Goal: Task Accomplishment & Management: Manage account settings

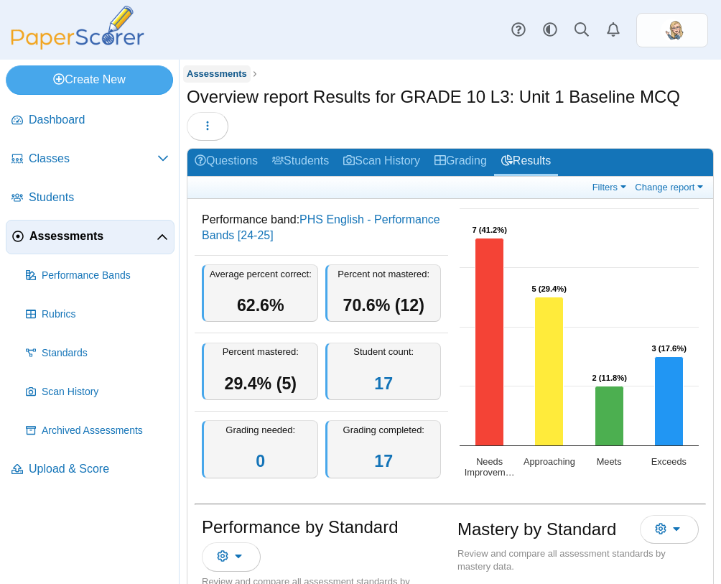
click at [236, 72] on span "Assessments" at bounding box center [217, 73] width 60 height 11
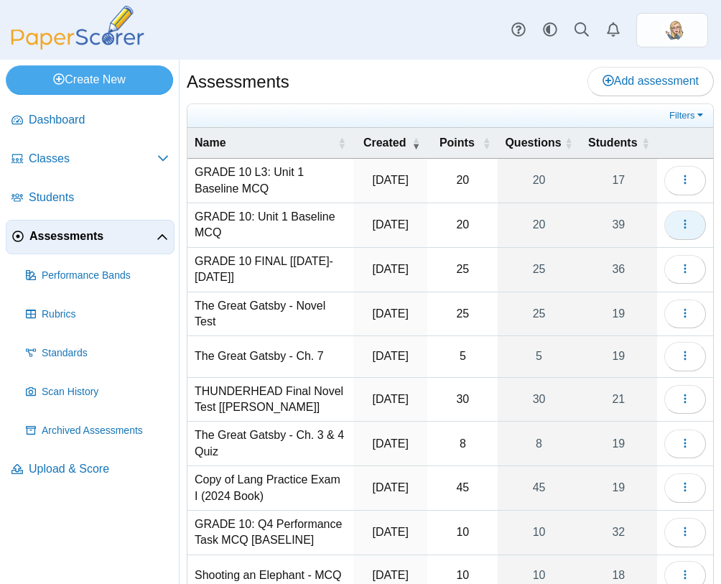
click at [702, 232] on button "button" at bounding box center [686, 225] width 42 height 29
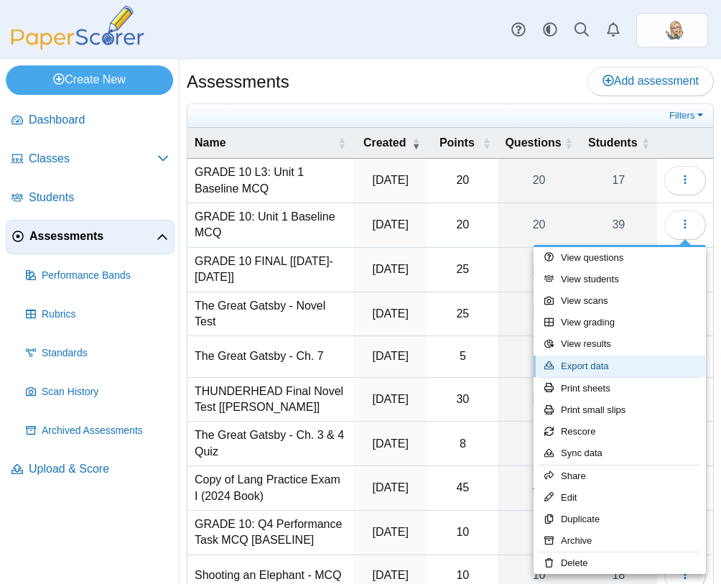
click at [642, 359] on link "Export data" at bounding box center [620, 367] width 172 height 22
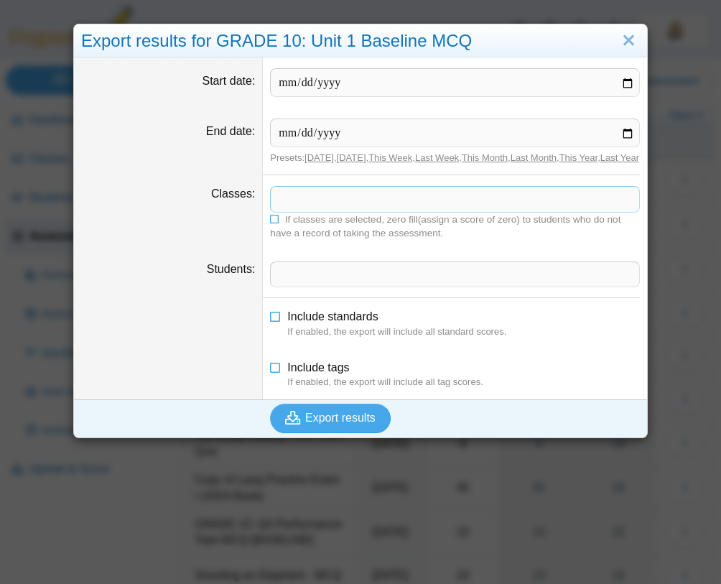
click at [328, 211] on span at bounding box center [455, 199] width 369 height 24
click at [328, 209] on span at bounding box center [455, 199] width 369 height 24
click at [634, 45] on link "Close" at bounding box center [629, 41] width 22 height 24
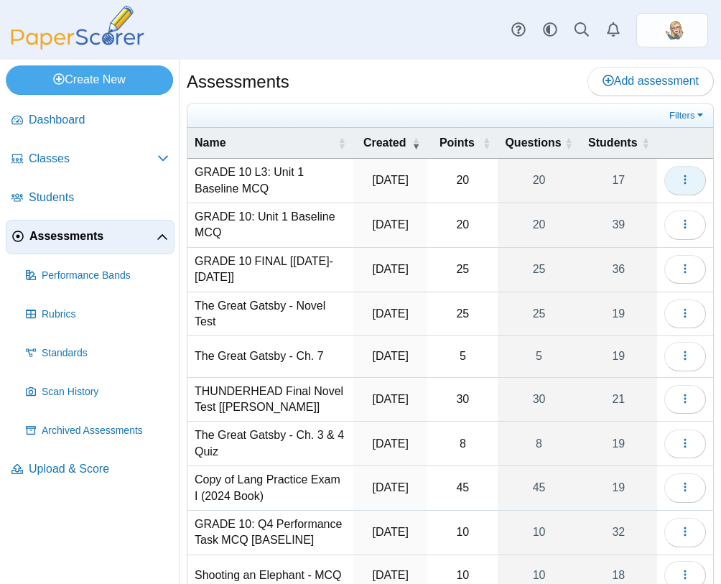
click at [689, 178] on icon "button" at bounding box center [685, 179] width 11 height 11
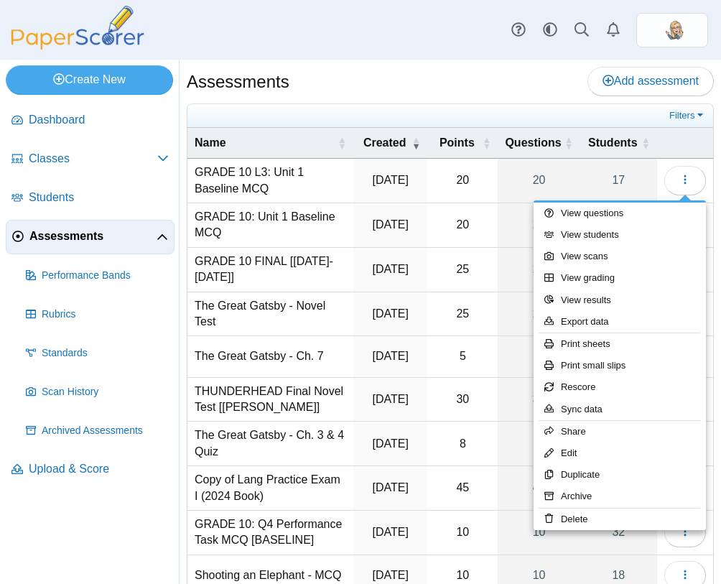
click at [515, 68] on div "Assessments Add assessment" at bounding box center [450, 83] width 527 height 32
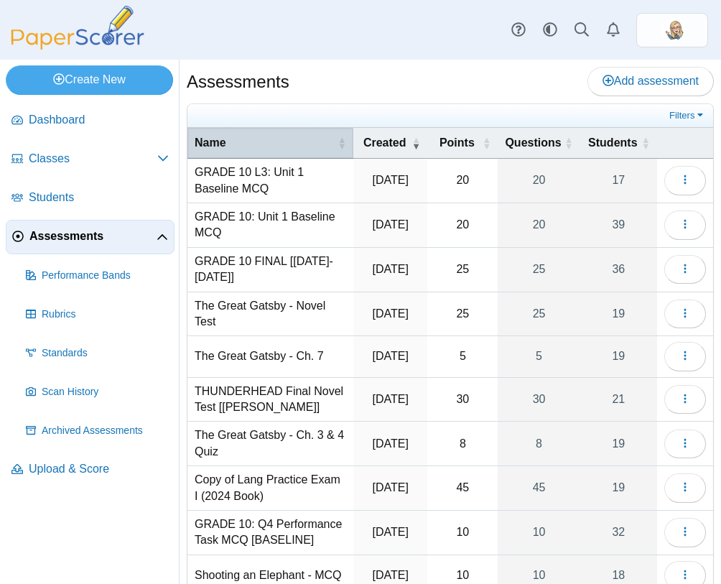
click at [303, 147] on span "Name" at bounding box center [265, 143] width 140 height 16
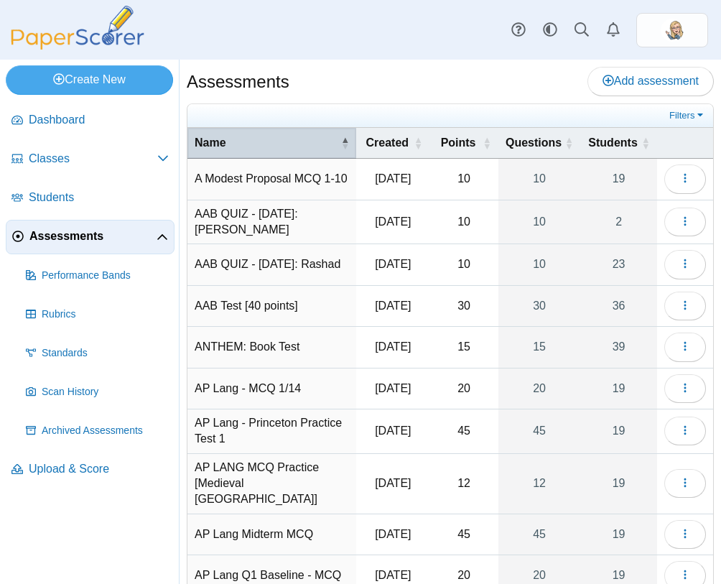
click at [303, 147] on span "Name" at bounding box center [266, 143] width 143 height 16
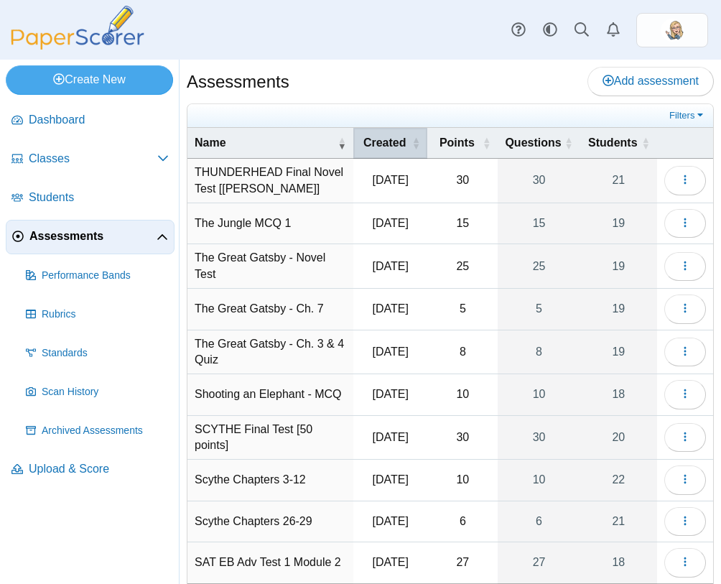
click at [417, 139] on span "\a Created\a : Activate to sort" at bounding box center [416, 143] width 9 height 14
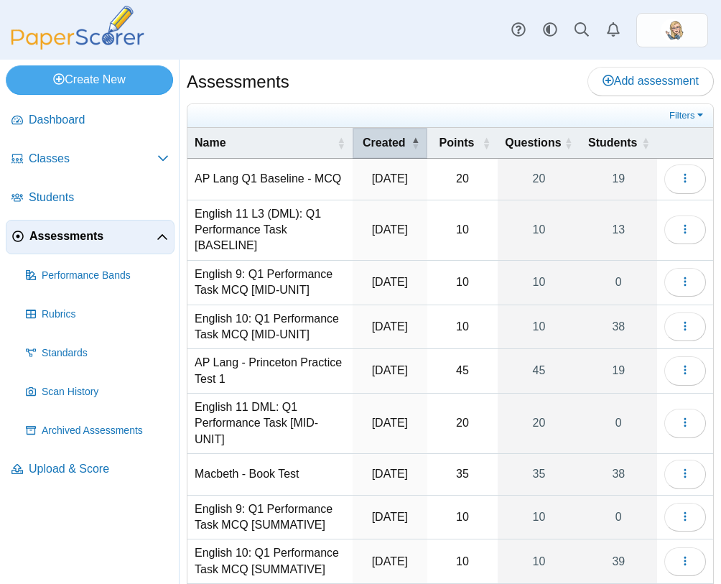
click at [417, 139] on span "\a Created\a : Activate to invert sorting" at bounding box center [416, 143] width 9 height 14
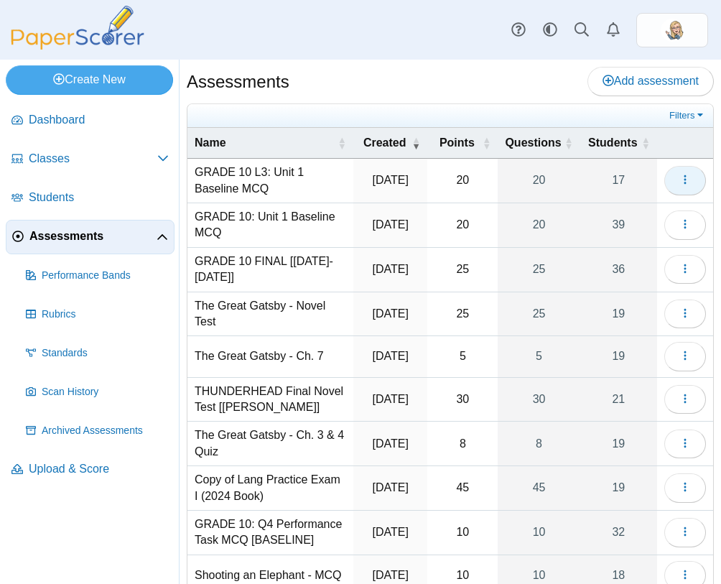
click at [685, 182] on icon "button" at bounding box center [685, 179] width 11 height 11
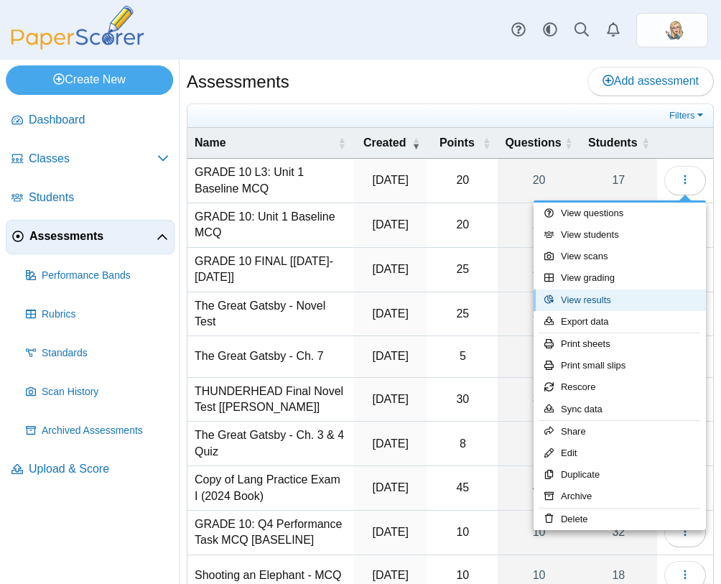
click at [594, 300] on link "View results" at bounding box center [620, 301] width 172 height 22
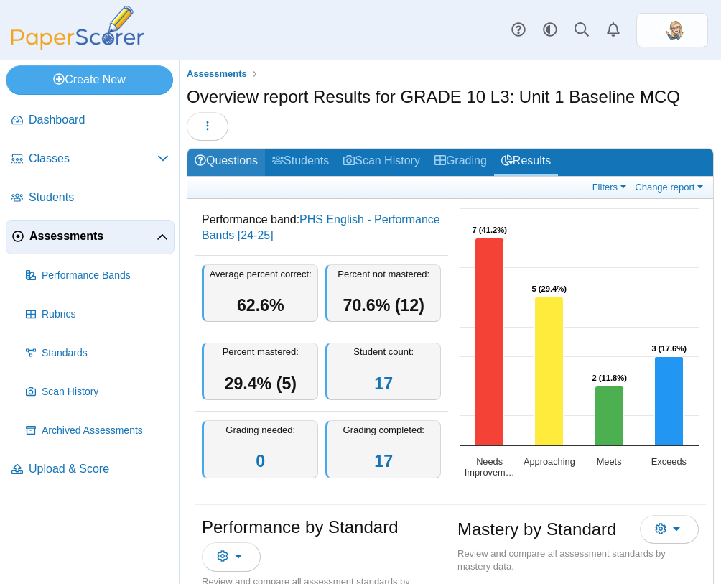
click at [233, 158] on link "Questions" at bounding box center [227, 162] width 78 height 27
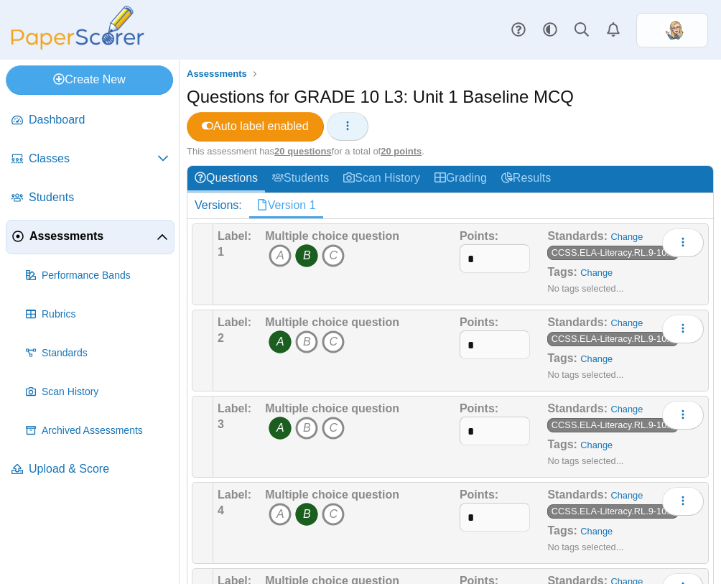
click at [351, 121] on icon "button" at bounding box center [347, 125] width 11 height 11
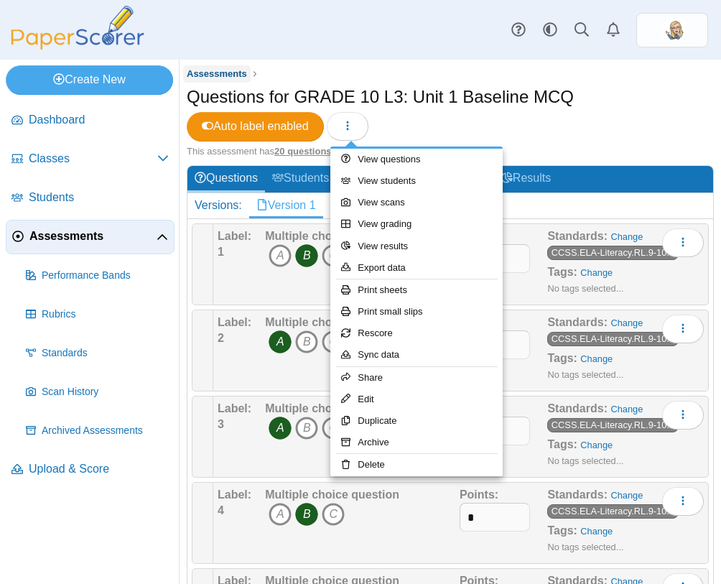
click at [239, 75] on span "Assessments" at bounding box center [217, 73] width 60 height 11
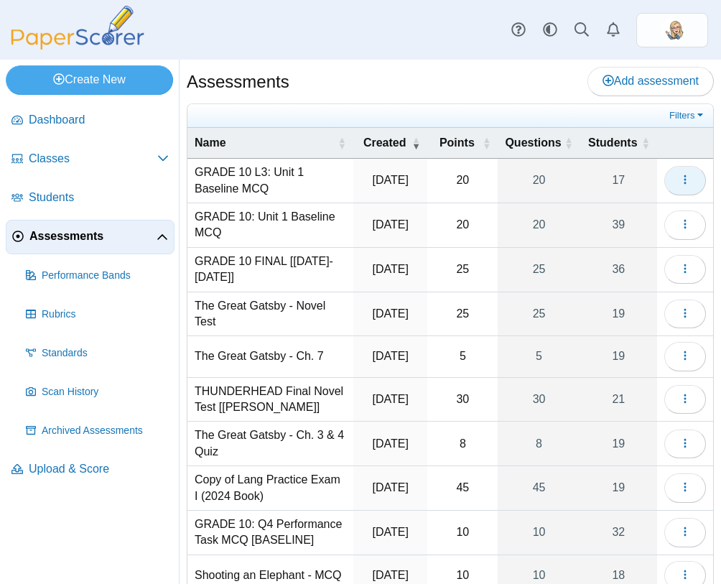
click at [688, 177] on icon "button" at bounding box center [685, 179] width 11 height 11
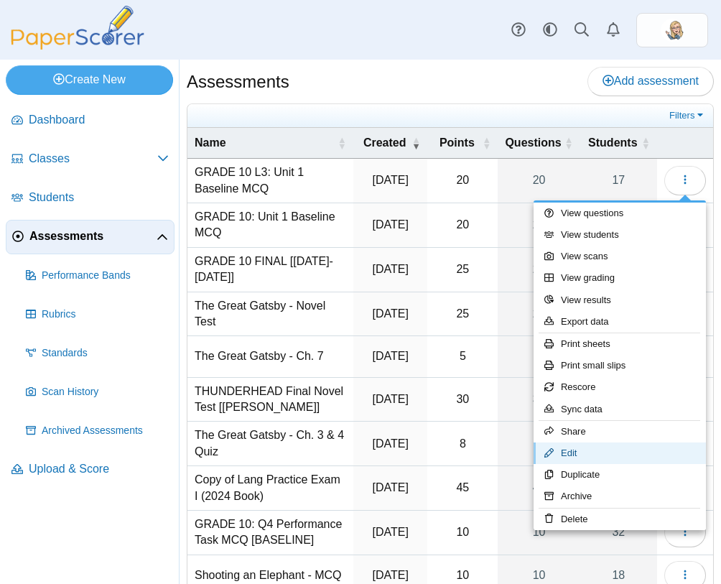
click at [573, 448] on link "Edit" at bounding box center [620, 454] width 172 height 22
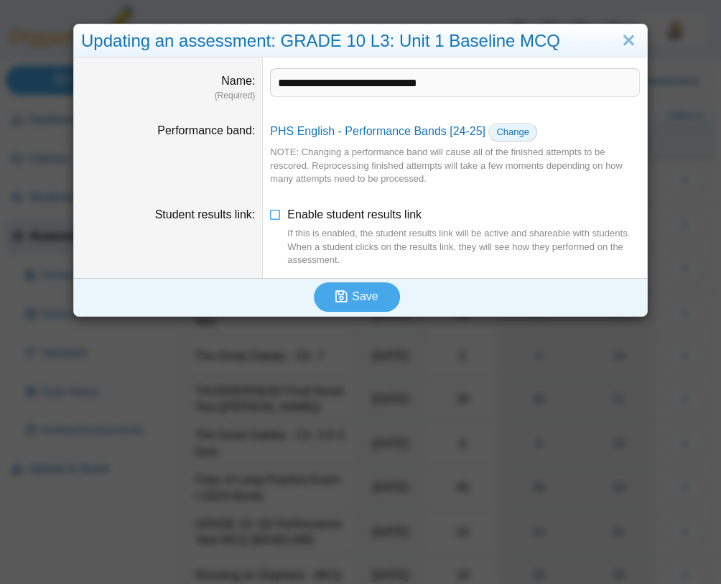
click at [507, 134] on span "Change" at bounding box center [512, 131] width 33 height 11
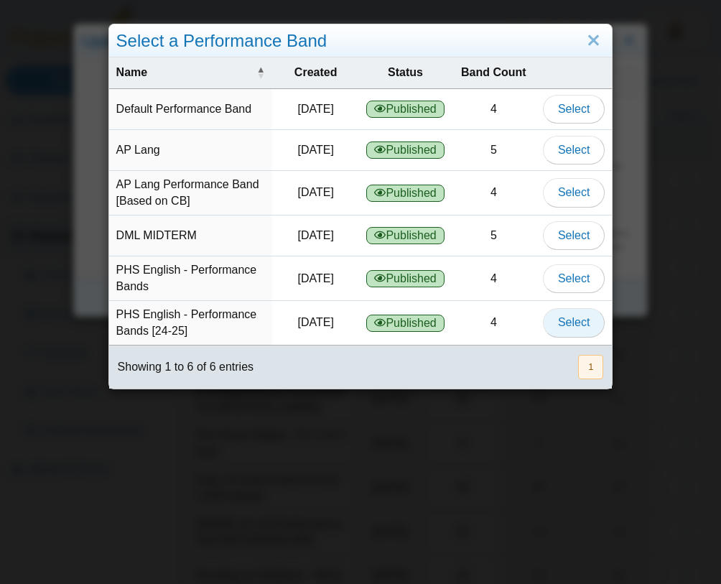
click at [565, 324] on span "Select" at bounding box center [574, 322] width 32 height 12
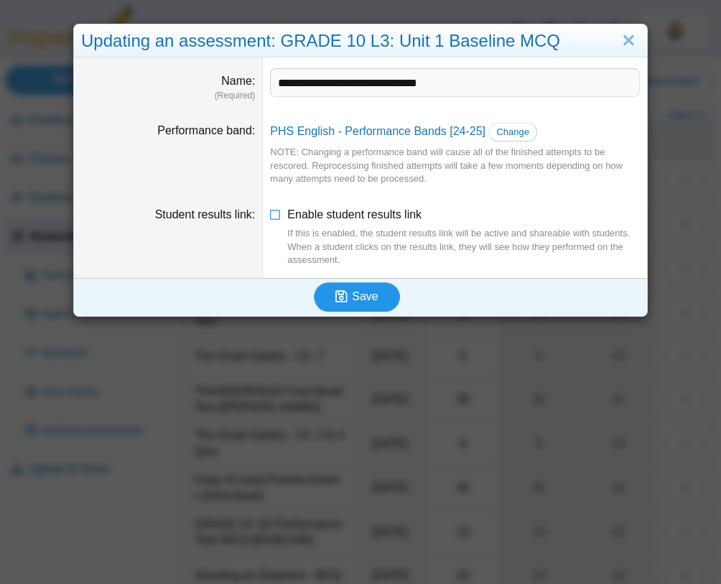
click at [362, 283] on button "Save" at bounding box center [357, 296] width 86 height 29
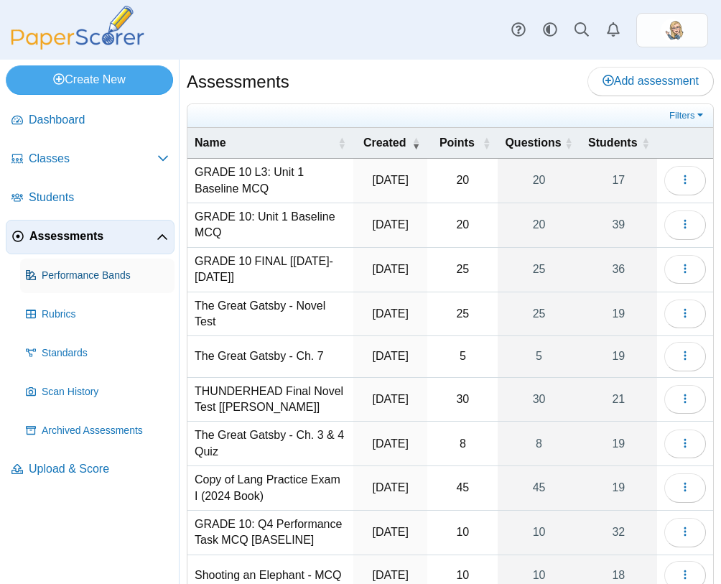
click at [88, 269] on span "Performance Bands" at bounding box center [105, 276] width 127 height 14
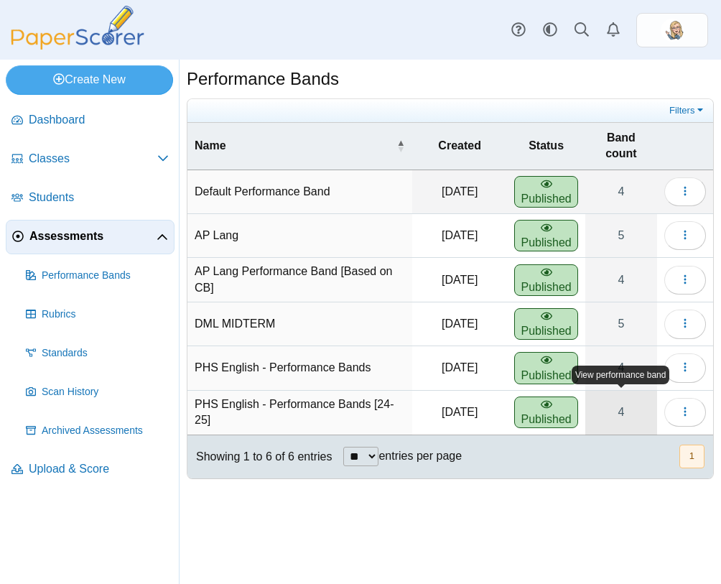
click at [656, 408] on link "4" at bounding box center [622, 413] width 72 height 44
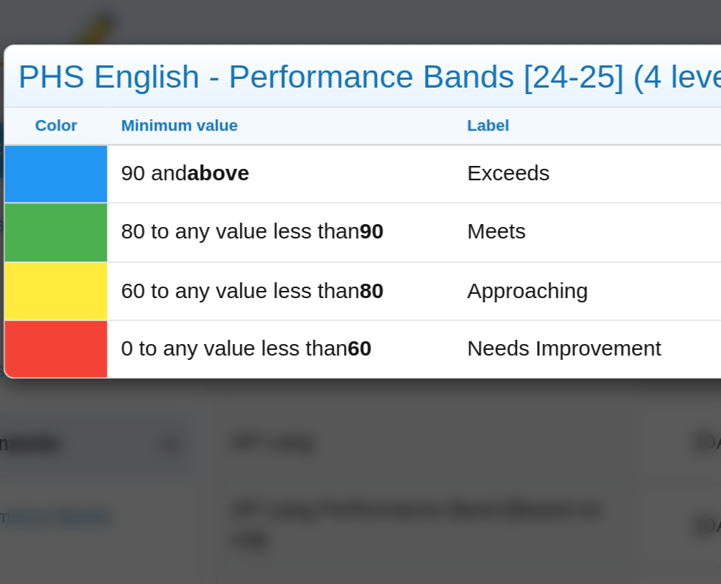
click at [272, 34] on div "PHS English - Performance Bands [24-25] (4 levels)" at bounding box center [360, 41] width 573 height 34
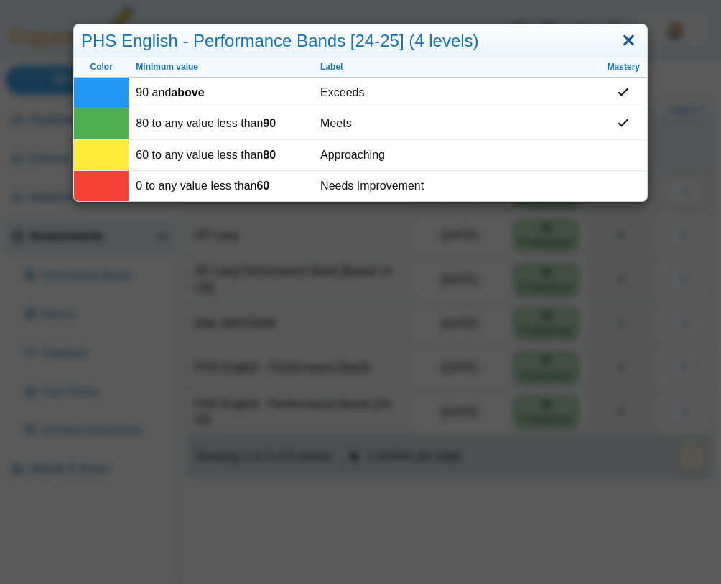
click at [633, 40] on link "Close" at bounding box center [629, 41] width 22 height 24
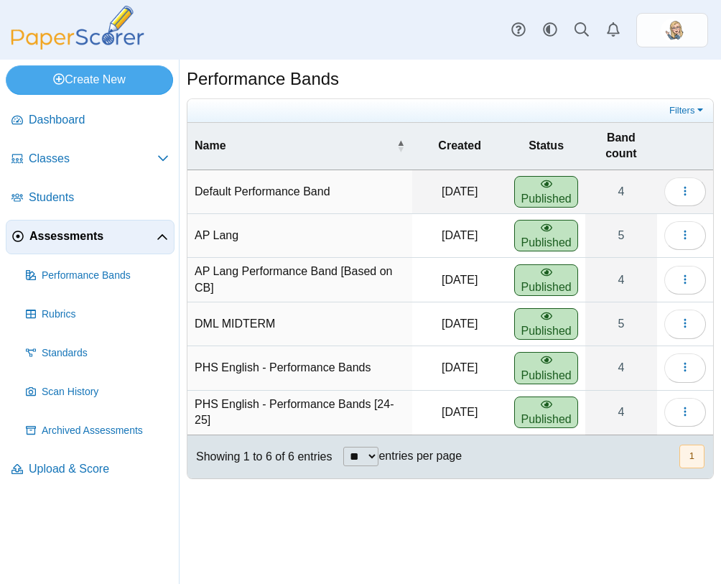
click at [103, 240] on span "Assessments" at bounding box center [92, 236] width 127 height 16
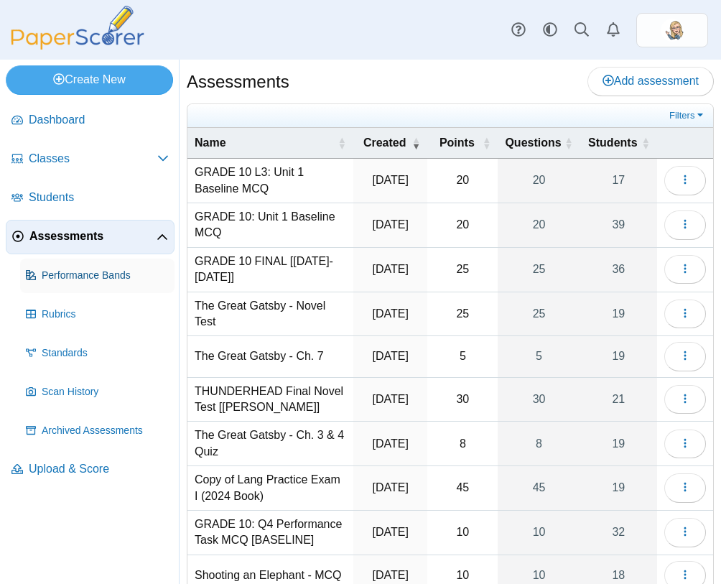
click at [78, 278] on span "Performance Bands" at bounding box center [105, 276] width 127 height 14
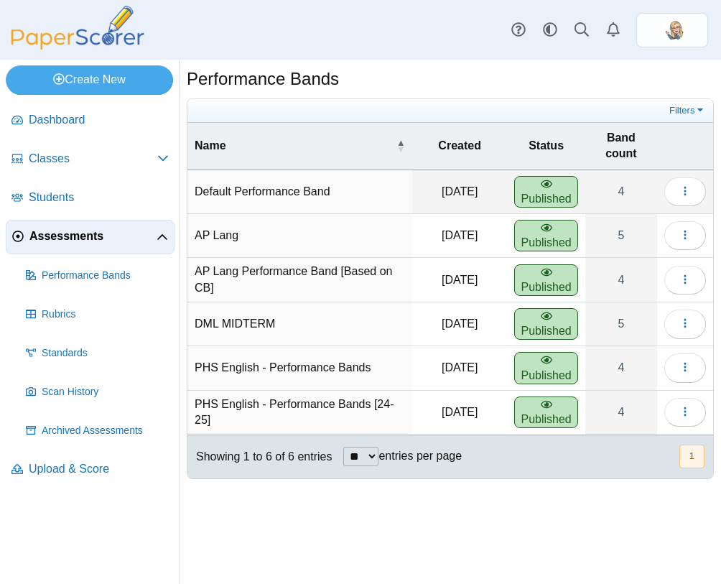
click at [74, 233] on span "Assessments" at bounding box center [92, 236] width 127 height 16
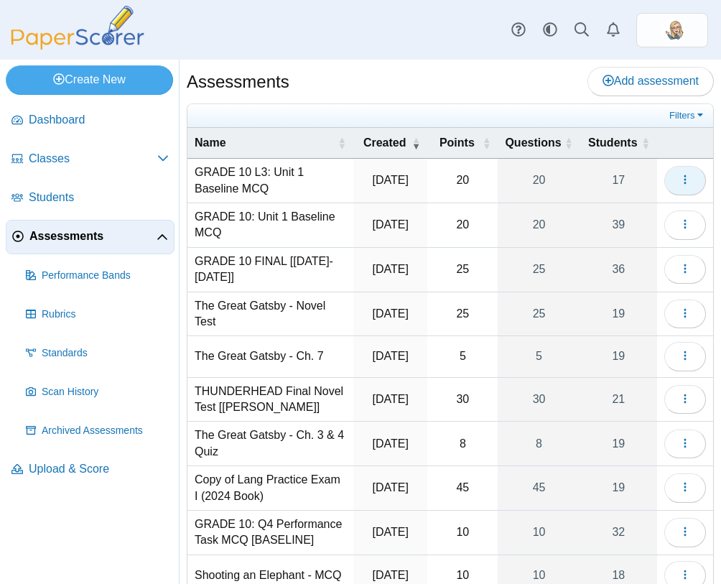
click at [685, 177] on icon "button" at bounding box center [685, 179] width 11 height 11
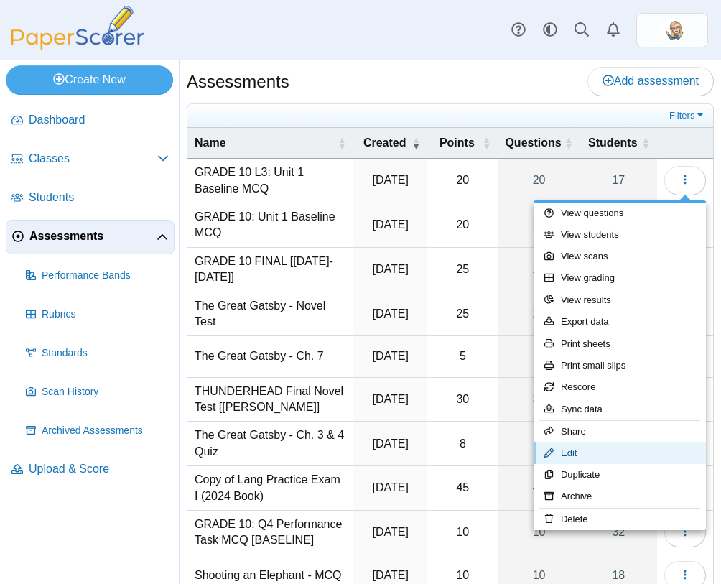
click at [617, 449] on link "Edit" at bounding box center [620, 454] width 172 height 22
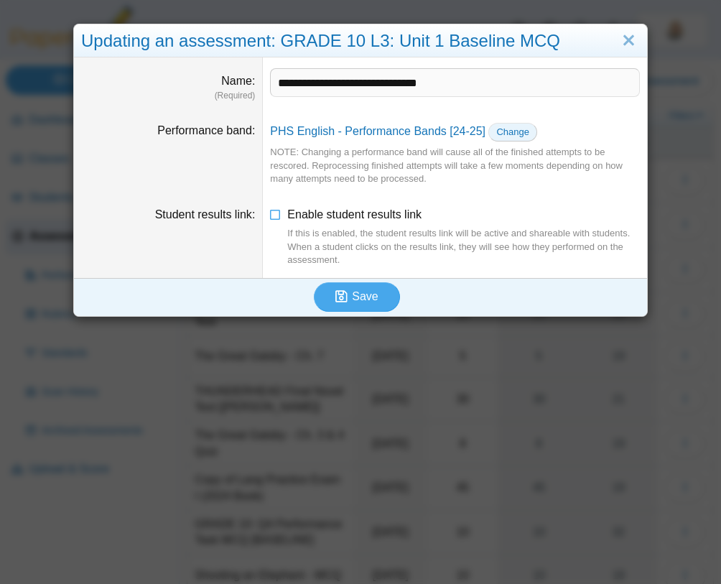
click at [514, 135] on span "Change" at bounding box center [512, 131] width 33 height 11
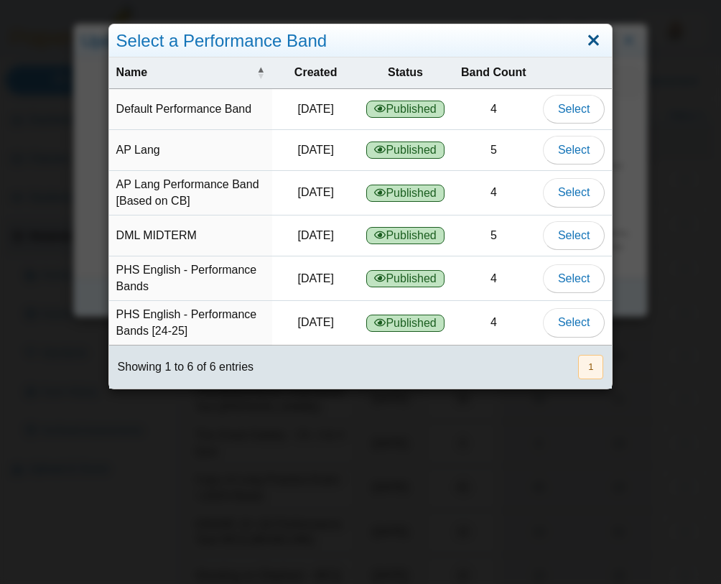
click at [591, 39] on link "Close" at bounding box center [594, 41] width 22 height 24
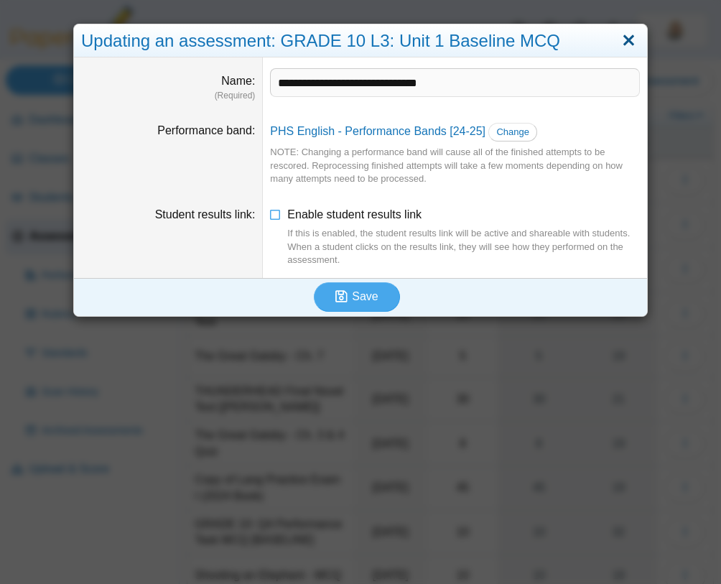
click at [623, 40] on link "Close" at bounding box center [629, 41] width 22 height 24
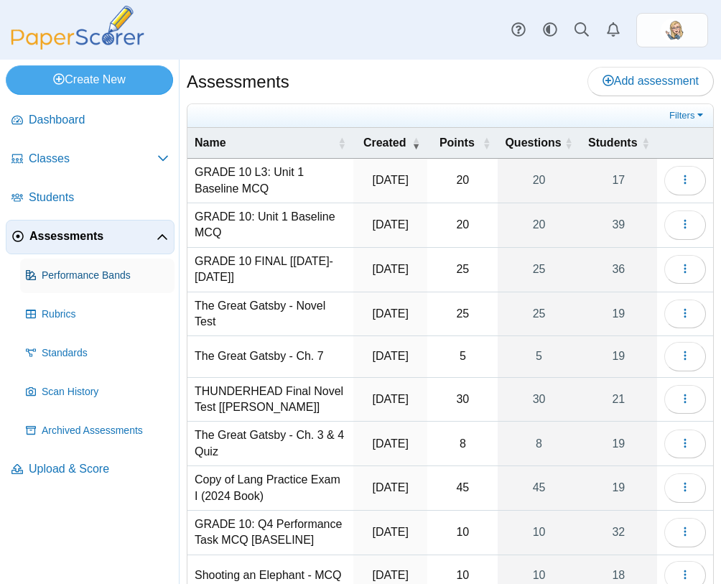
click at [101, 286] on link "Performance Bands" at bounding box center [97, 276] width 154 height 34
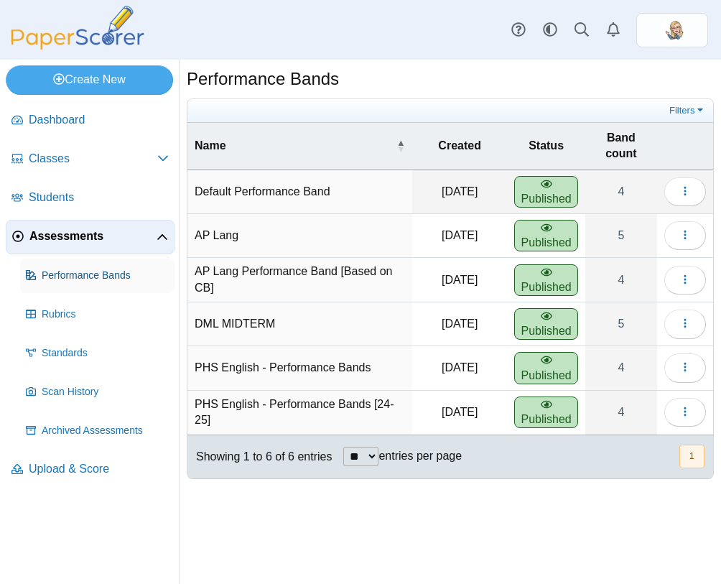
click at [95, 279] on span "Performance Bands" at bounding box center [105, 276] width 127 height 14
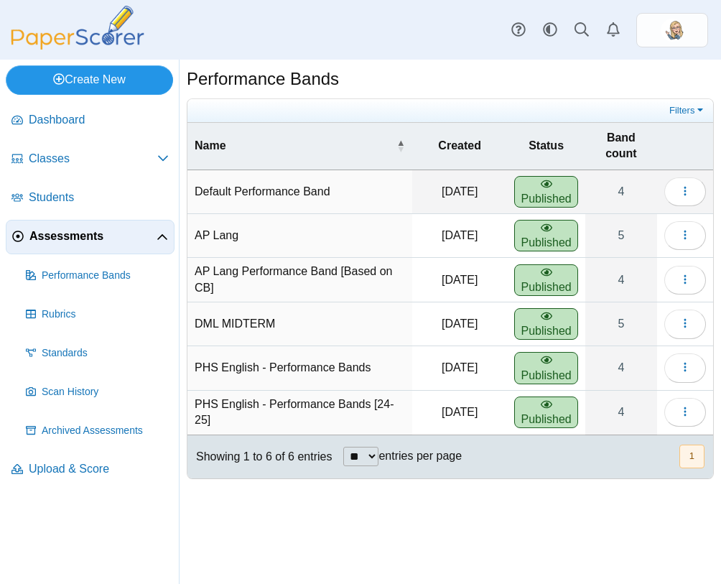
click at [134, 78] on link "Create New" at bounding box center [89, 79] width 167 height 29
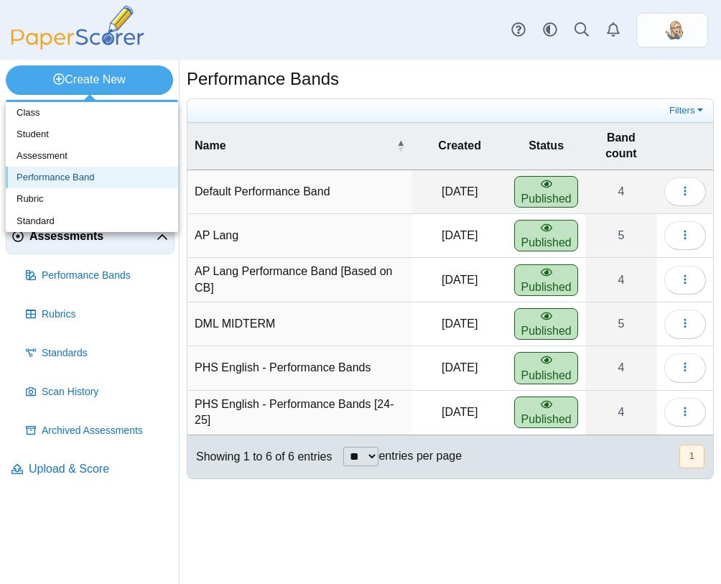
click at [96, 177] on link "Performance Band" at bounding box center [92, 178] width 172 height 22
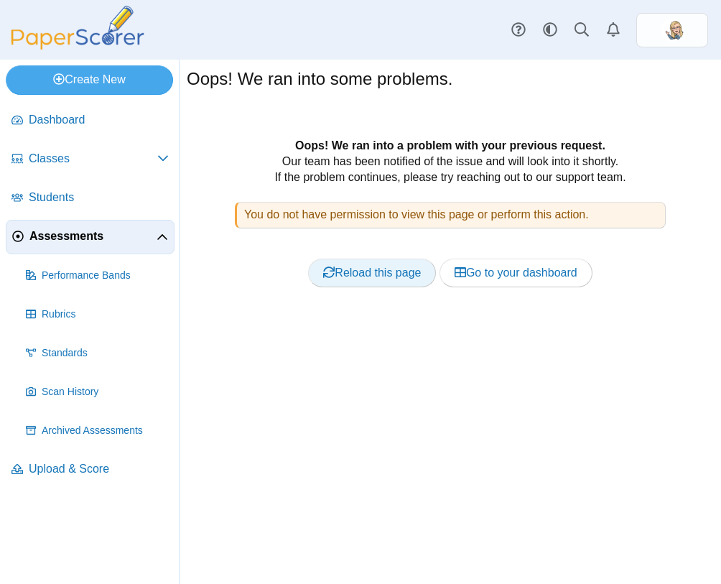
click at [414, 260] on link "Reload this page" at bounding box center [372, 273] width 128 height 29
click at [414, 277] on link "Reload this page" at bounding box center [372, 273] width 128 height 29
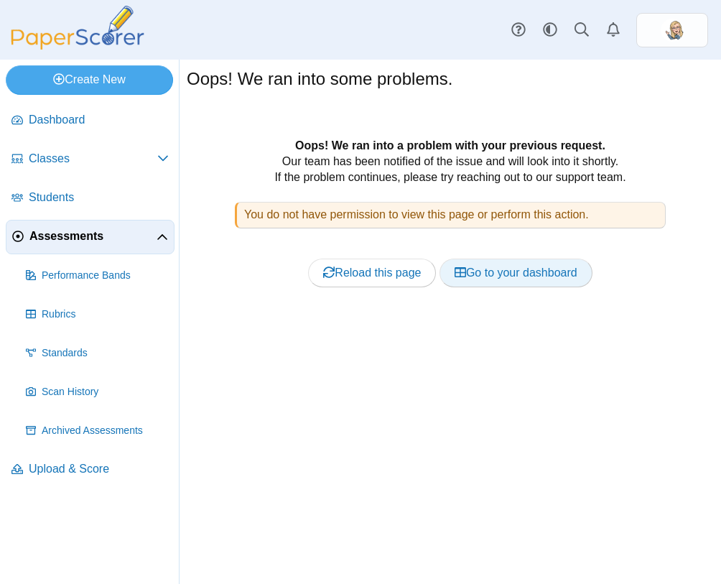
click at [486, 275] on link "Go to your dashboard" at bounding box center [516, 273] width 153 height 29
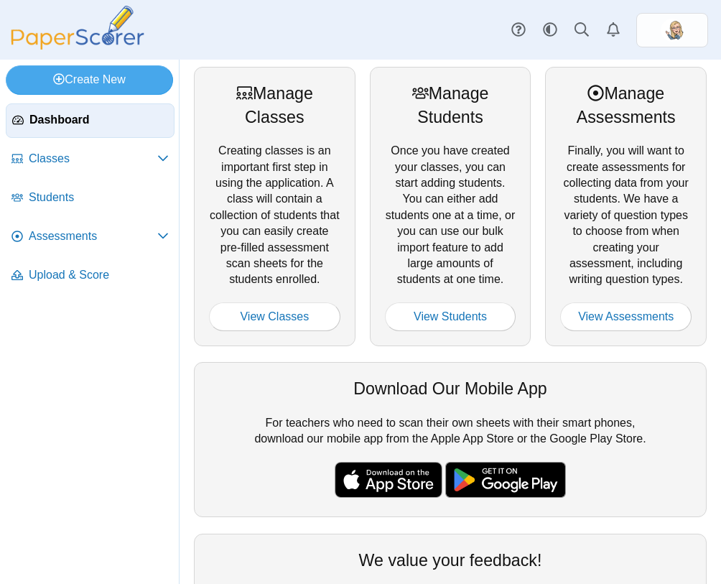
click at [327, 201] on div "Manage Classes Creating classes is an important first step in using the applica…" at bounding box center [275, 207] width 162 height 280
click at [101, 236] on span "Assessments" at bounding box center [93, 236] width 129 height 16
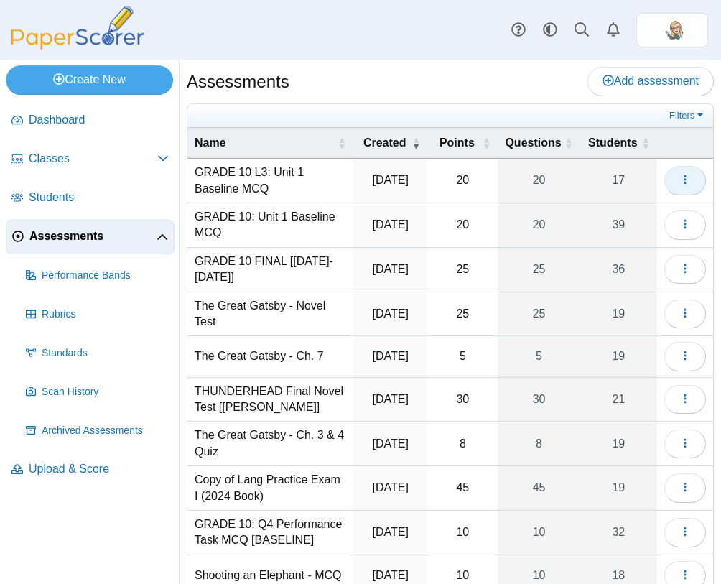
click at [690, 188] on button "button" at bounding box center [686, 180] width 42 height 29
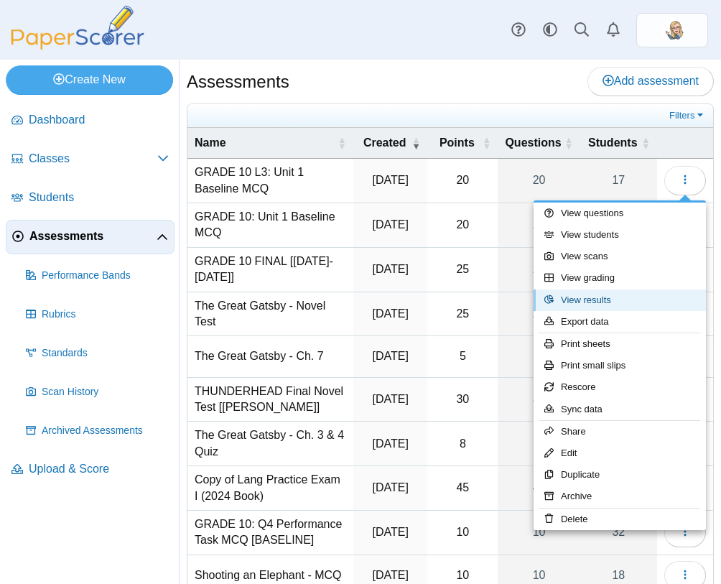
click at [593, 300] on link "View results" at bounding box center [620, 301] width 172 height 22
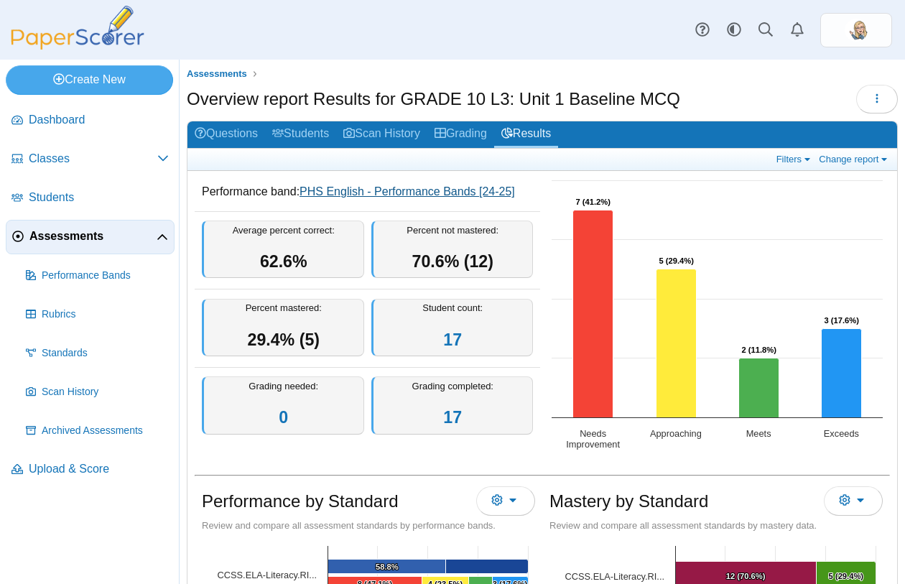
click at [476, 191] on link "PHS English - Performance Bands [24-25]" at bounding box center [408, 191] width 216 height 12
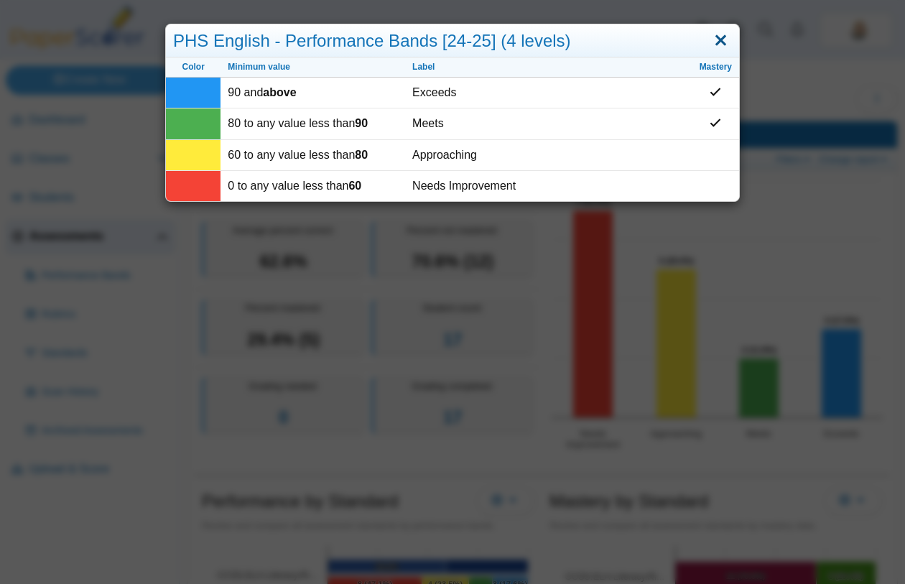
click at [721, 39] on link "Close" at bounding box center [721, 41] width 22 height 24
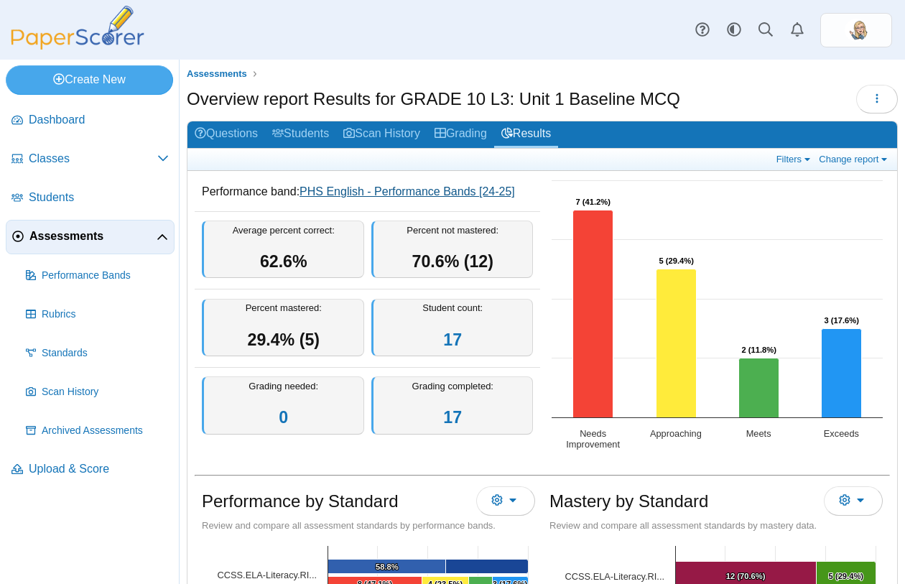
click at [385, 194] on link "PHS English - Performance Bands [24-25]" at bounding box center [408, 191] width 216 height 12
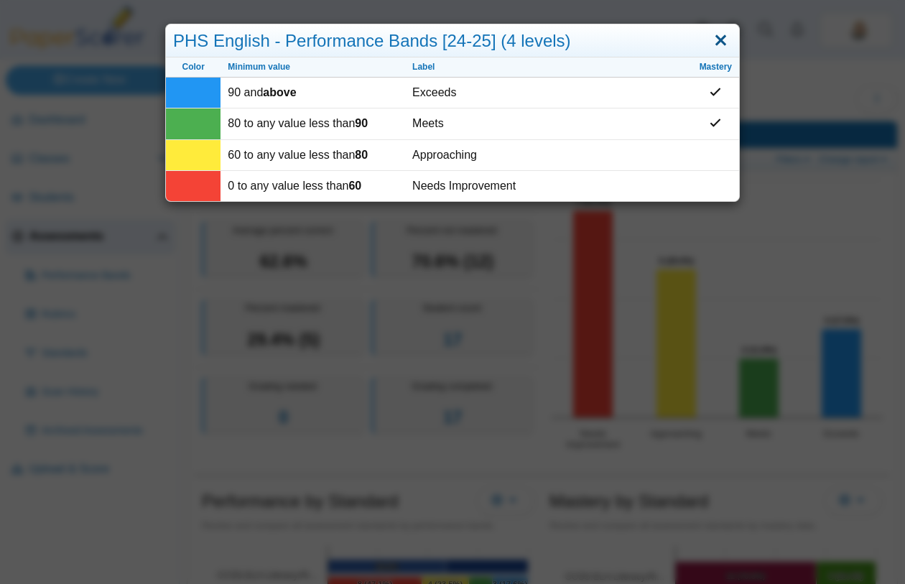
click at [721, 37] on link "Close" at bounding box center [721, 41] width 22 height 24
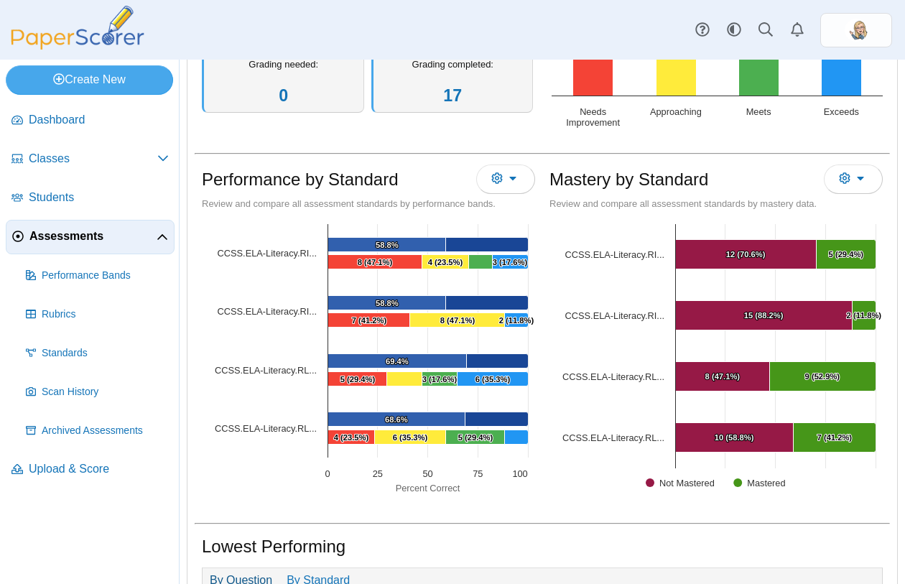
scroll to position [343, 0]
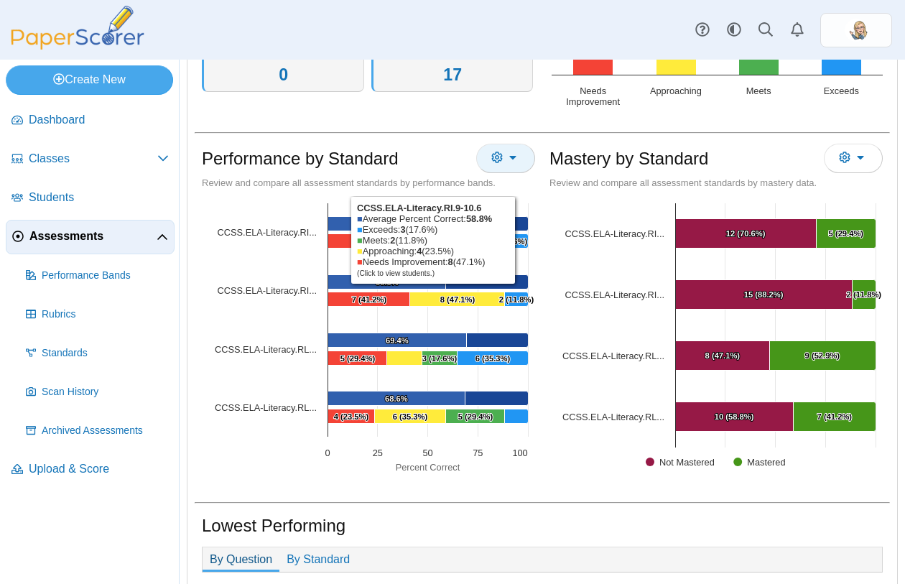
click at [522, 161] on button "More options" at bounding box center [505, 158] width 59 height 29
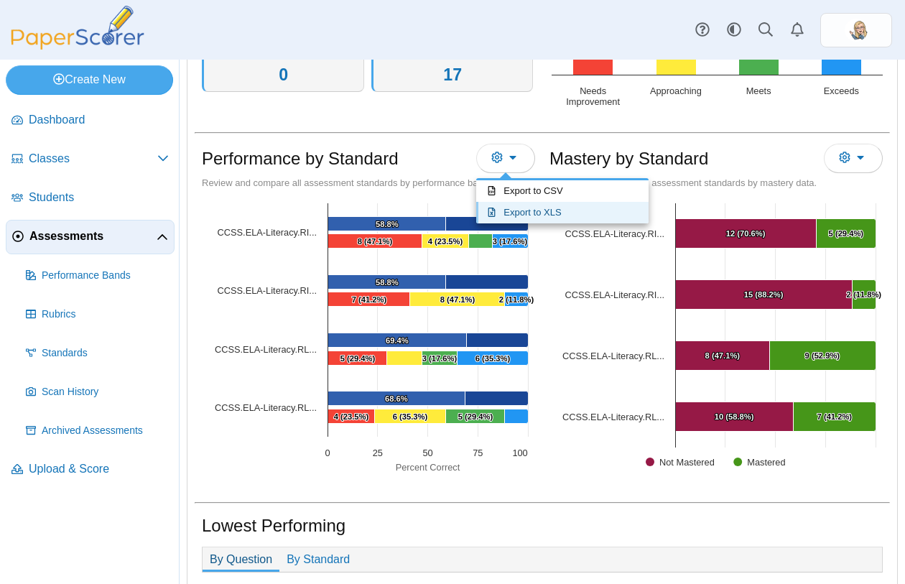
click at [518, 212] on link "Export to XLS" at bounding box center [562, 213] width 172 height 22
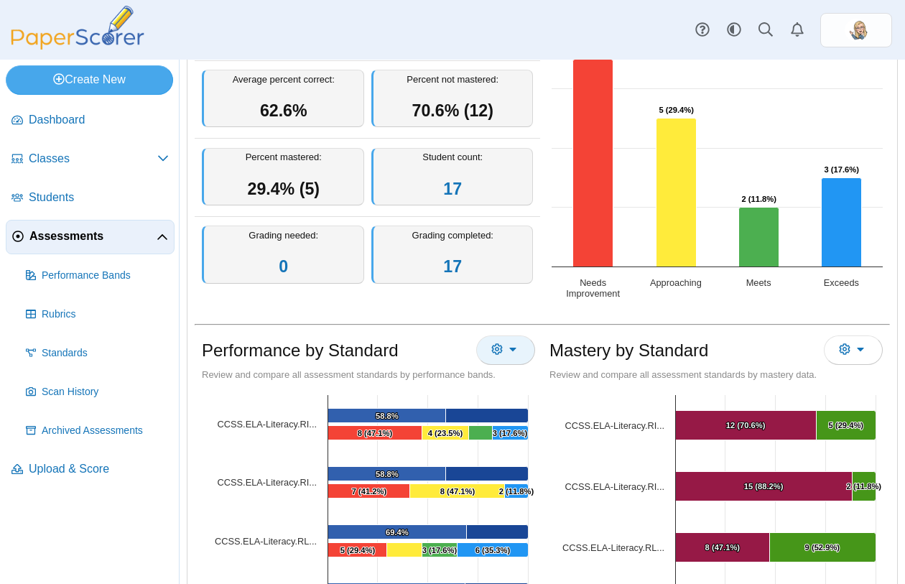
scroll to position [0, 0]
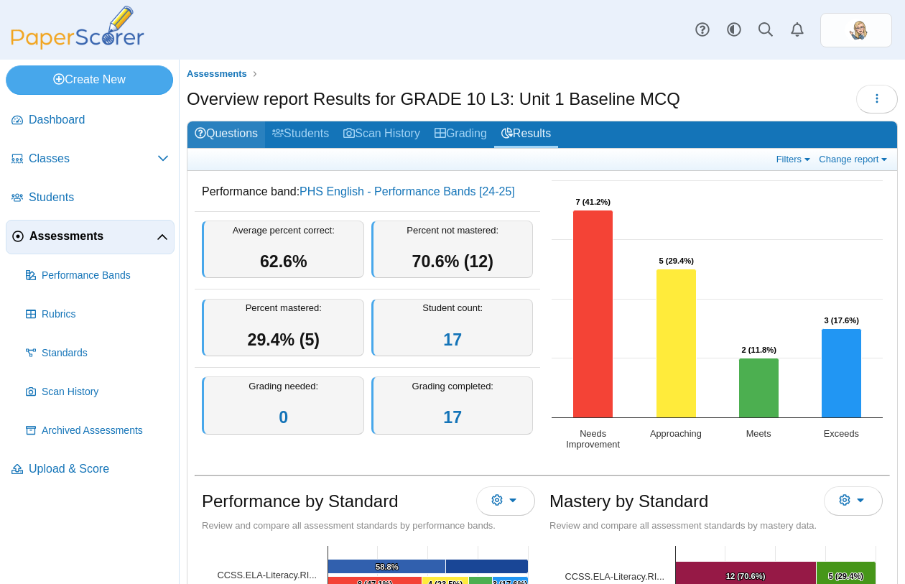
click at [214, 129] on link "Questions" at bounding box center [227, 134] width 78 height 27
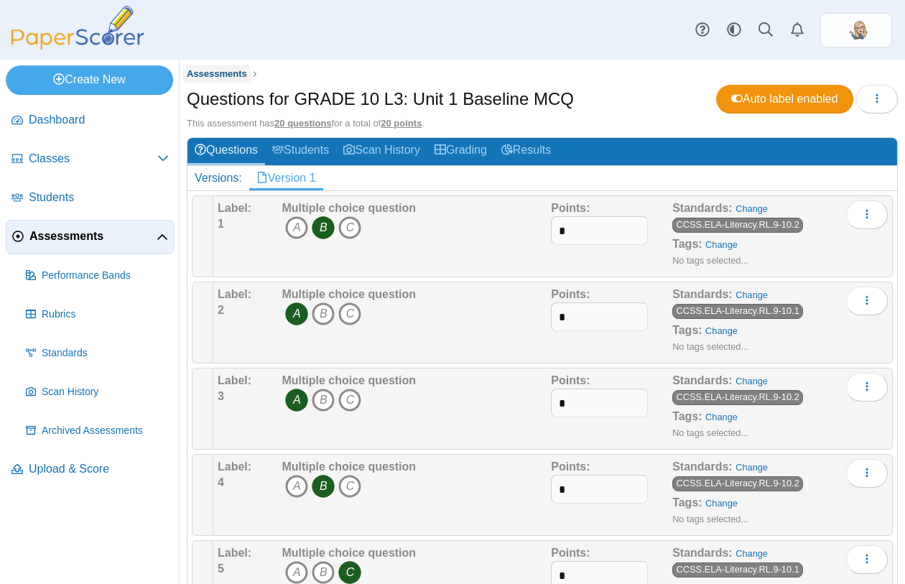
click at [213, 74] on span "Assessments" at bounding box center [217, 73] width 60 height 11
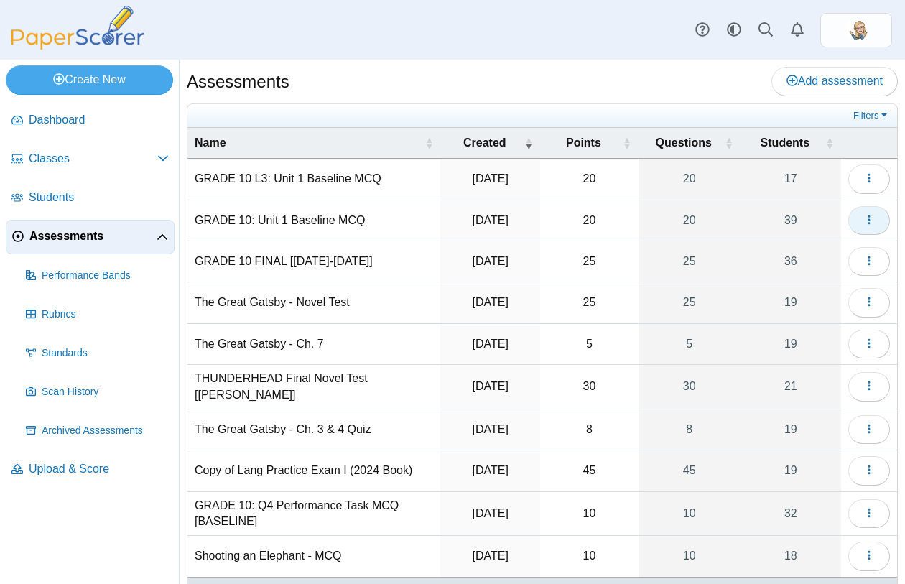
click at [864, 221] on icon "button" at bounding box center [869, 219] width 11 height 11
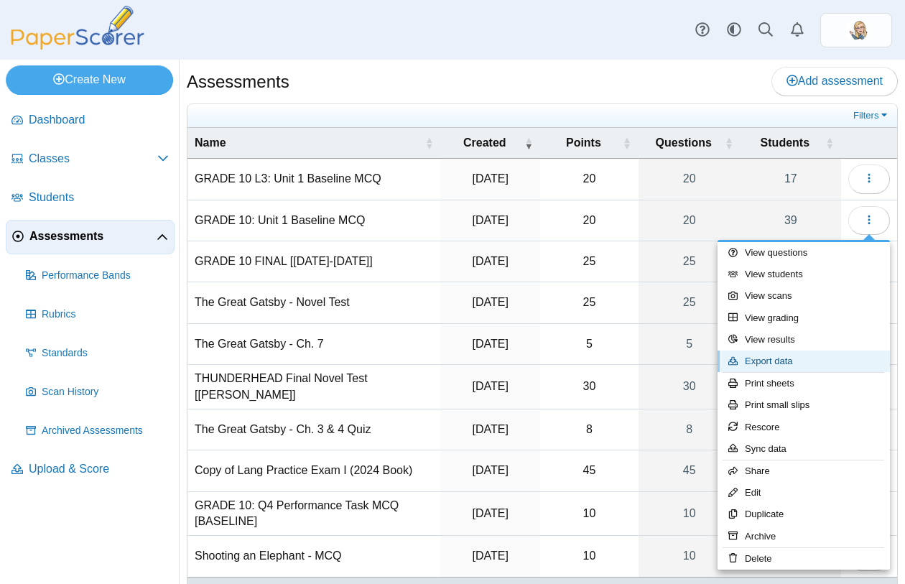
click at [770, 361] on link "Export data" at bounding box center [804, 362] width 172 height 22
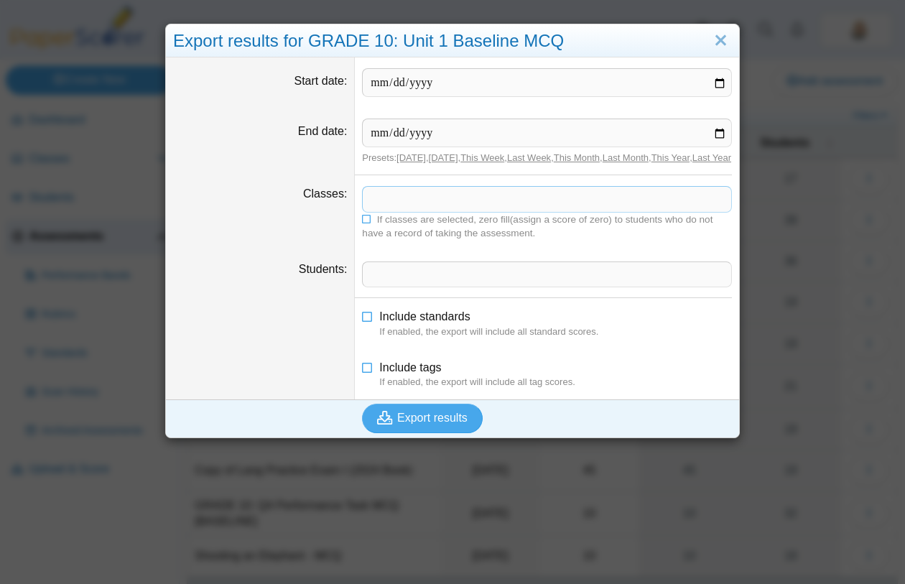
click at [416, 211] on span at bounding box center [547, 199] width 369 height 24
click at [716, 42] on link "Close" at bounding box center [721, 41] width 22 height 24
